Goal: Book appointment/travel/reservation

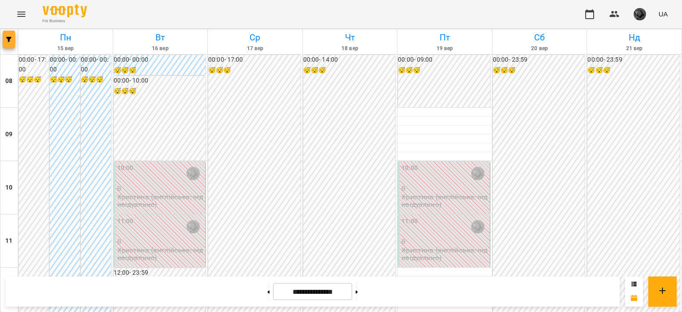
scroll to position [581, 0]
click at [8, 43] on button "button" at bounding box center [9, 40] width 12 height 18
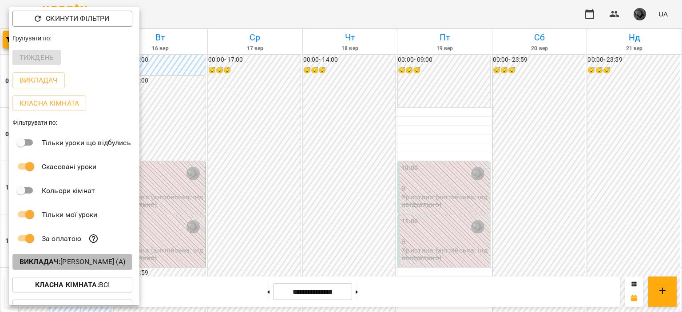
click at [65, 264] on p "Викладач : [PERSON_NAME] (а)" at bounding box center [73, 262] width 106 height 11
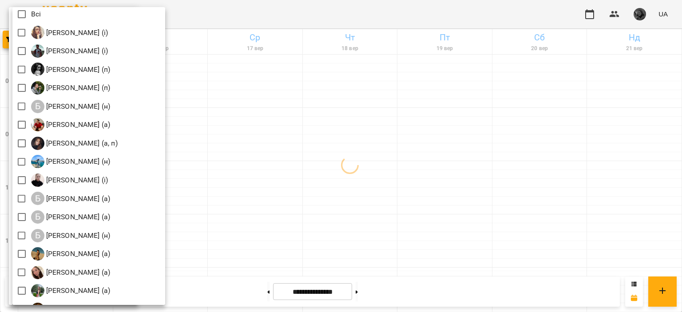
scroll to position [26, 0]
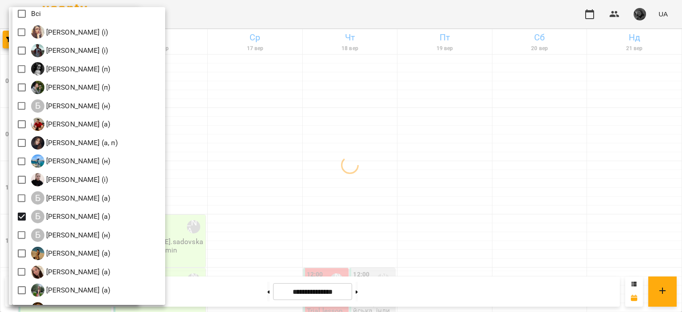
click at [232, 168] on div at bounding box center [341, 156] width 682 height 312
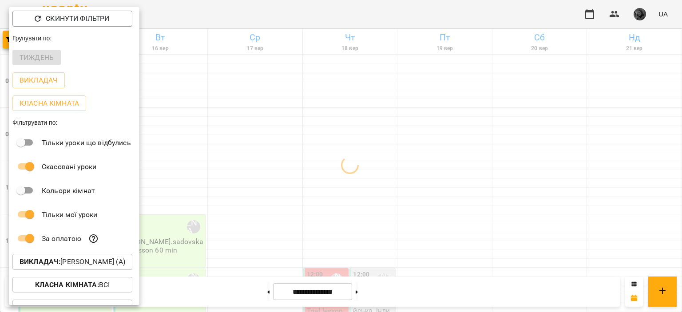
click at [232, 168] on div "[PERSON_NAME] (і) [PERSON_NAME] (і) [PERSON_NAME] (п) [PERSON_NAME] (п) Б [PERS…" at bounding box center [341, 156] width 682 height 312
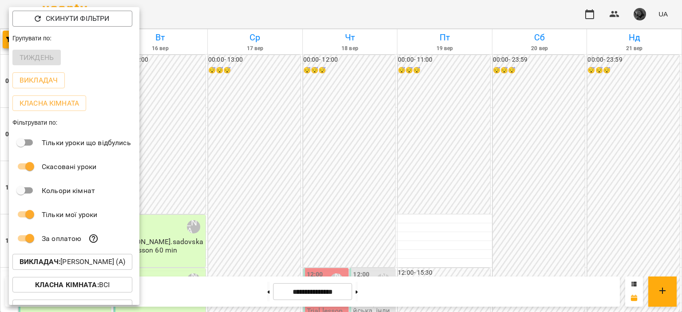
click at [232, 168] on div at bounding box center [341, 156] width 682 height 312
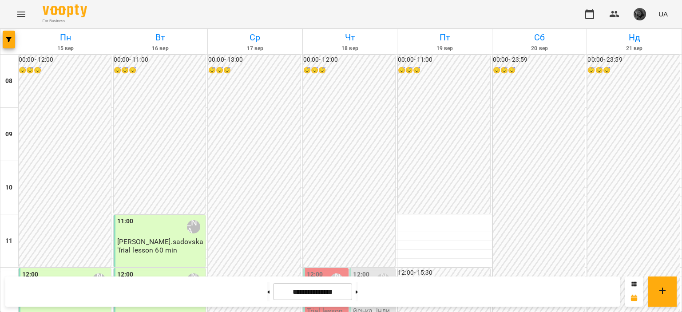
scroll to position [158, 0]
click at [10, 37] on icon "button" at bounding box center [8, 39] width 5 height 5
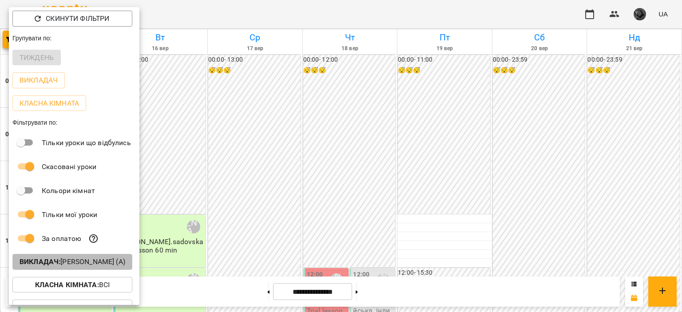
click at [41, 269] on button "Викладач : [PERSON_NAME] (а)" at bounding box center [72, 262] width 120 height 16
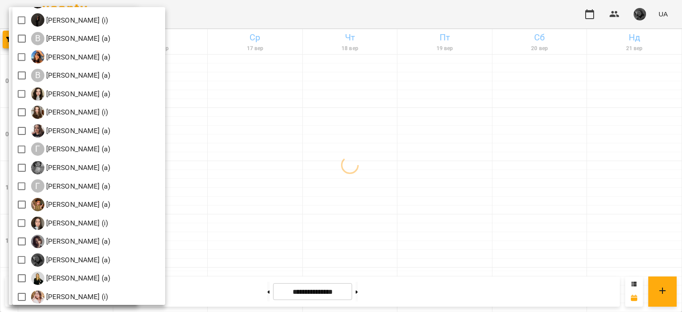
scroll to position [336, 0]
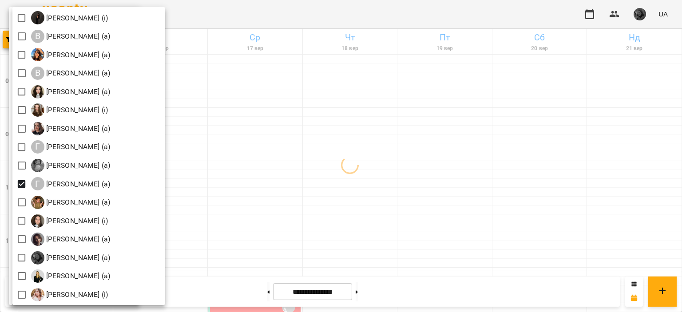
click at [261, 145] on div at bounding box center [341, 156] width 682 height 312
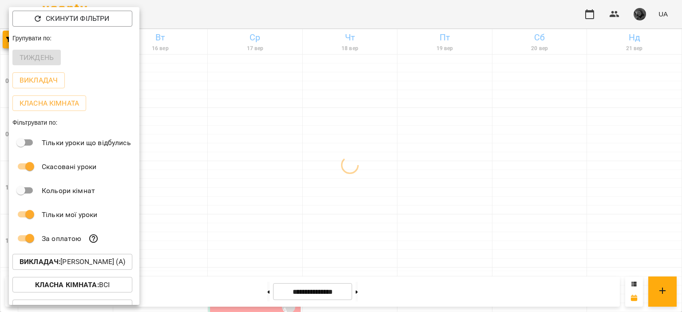
click at [267, 119] on div at bounding box center [341, 156] width 682 height 312
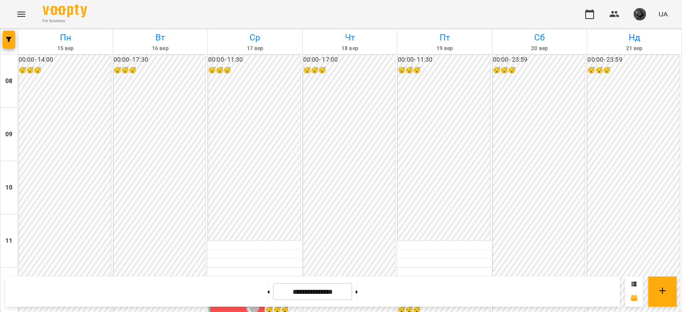
scroll to position [568, 0]
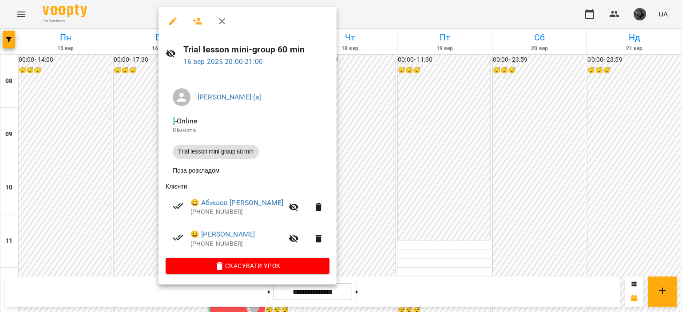
click at [153, 204] on div at bounding box center [341, 156] width 682 height 312
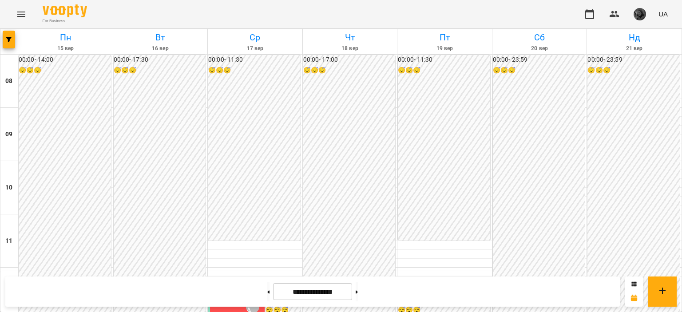
scroll to position [0, 0]
click at [358, 293] on button at bounding box center [357, 292] width 2 height 20
click at [267, 285] on button at bounding box center [268, 292] width 2 height 20
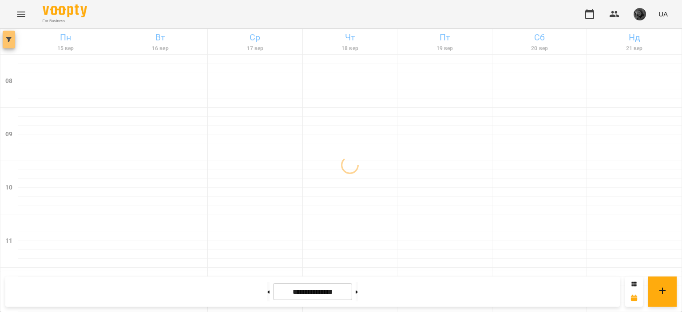
click at [10, 37] on icon "button" at bounding box center [8, 39] width 5 height 5
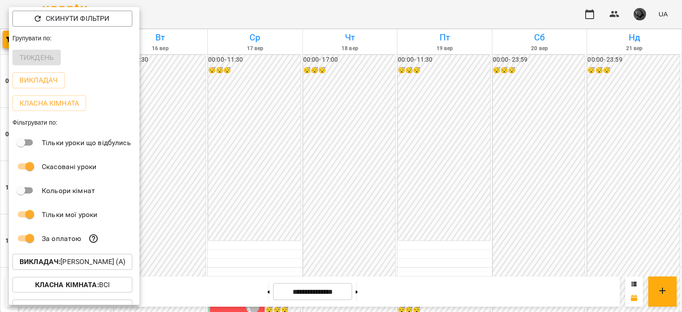
scroll to position [38, 0]
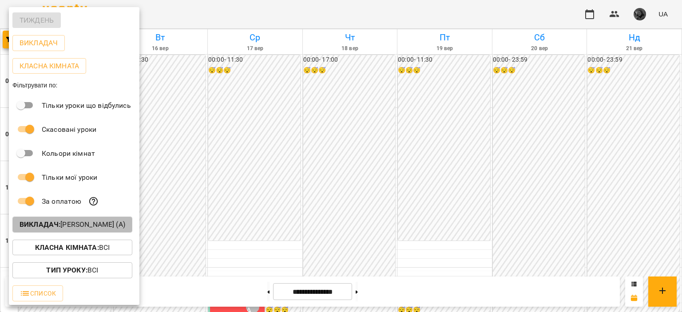
click at [96, 228] on p "Викладач : [PERSON_NAME] (а)" at bounding box center [73, 224] width 106 height 11
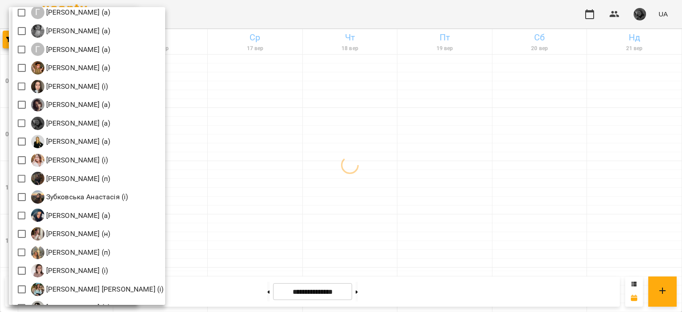
scroll to position [477, 0]
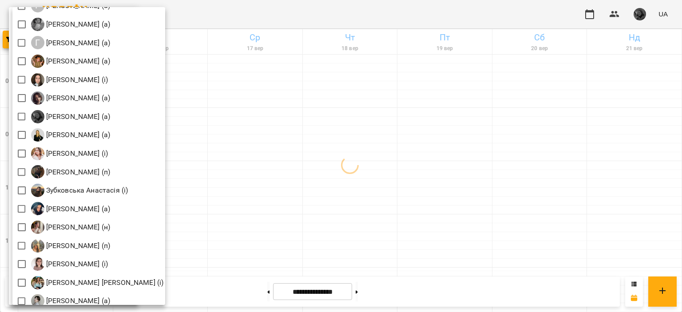
click at [309, 142] on div at bounding box center [341, 156] width 682 height 312
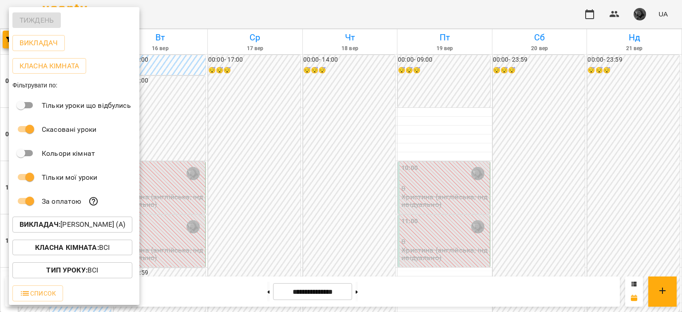
click at [249, 141] on div at bounding box center [341, 156] width 682 height 312
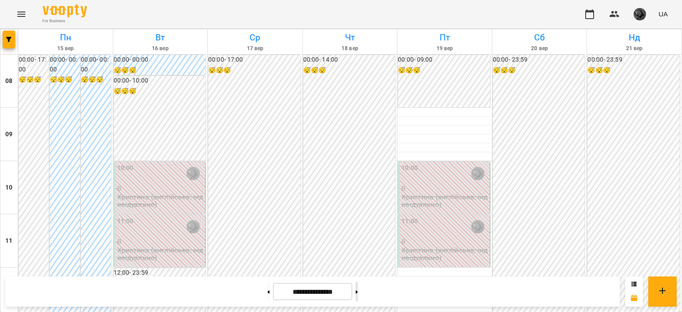
click at [358, 294] on button at bounding box center [357, 292] width 2 height 20
type input "**********"
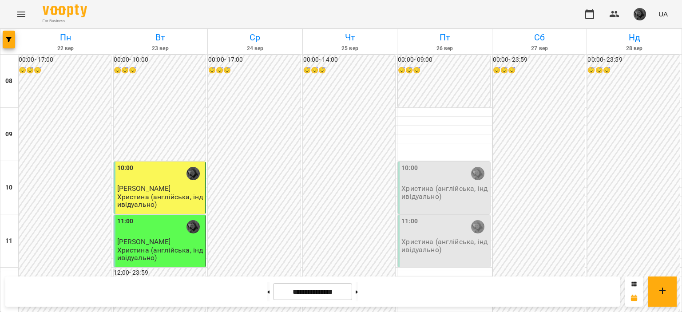
click at [151, 199] on p "Христина (англійська, індивідуально)" at bounding box center [160, 201] width 87 height 16
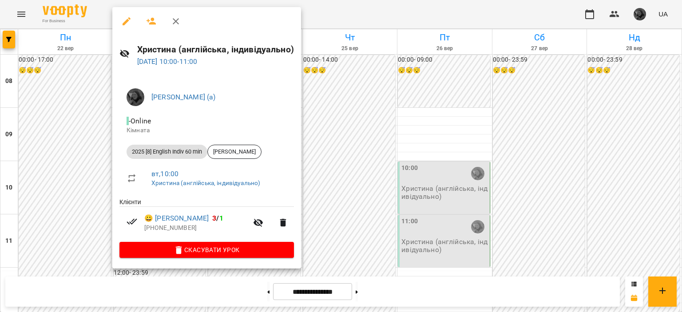
click at [94, 175] on div at bounding box center [341, 156] width 682 height 312
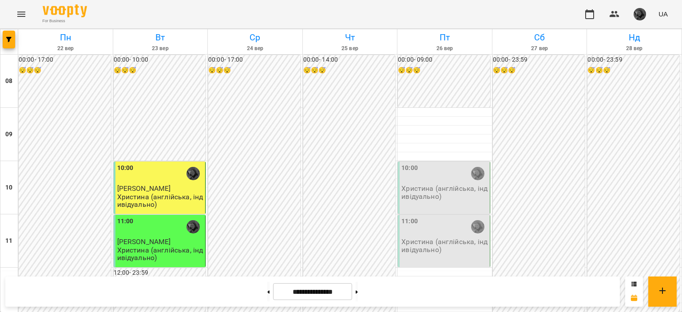
scroll to position [23, 0]
